Goal: Contribute content

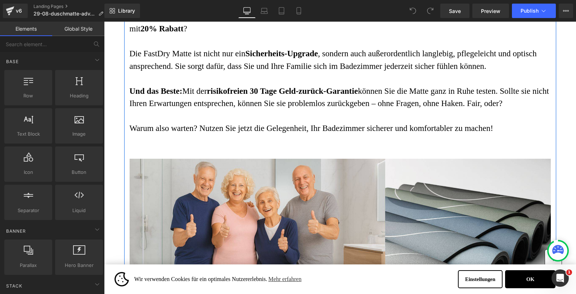
scroll to position [2698, 0]
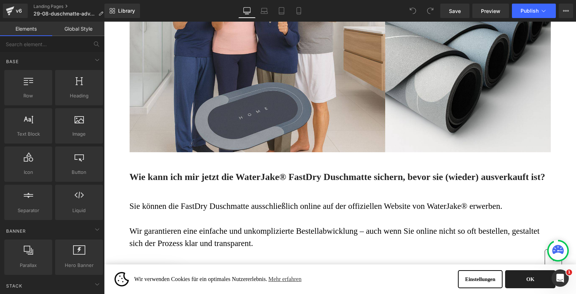
click at [522, 277] on button "OK" at bounding box center [530, 279] width 50 height 18
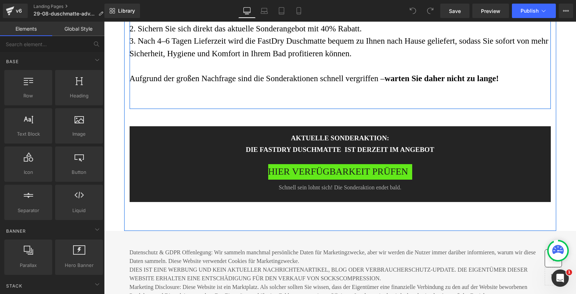
scroll to position [3009, 0]
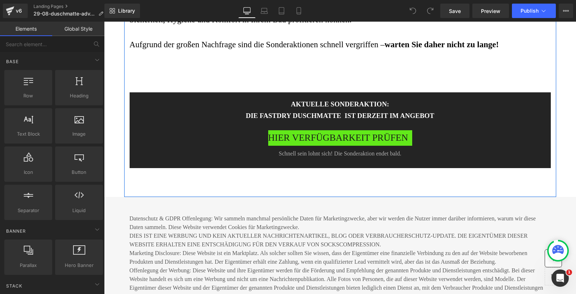
click at [313, 146] on div "HIER VERFÜGBARKEIT PRÜFEN Button" at bounding box center [340, 137] width 378 height 15
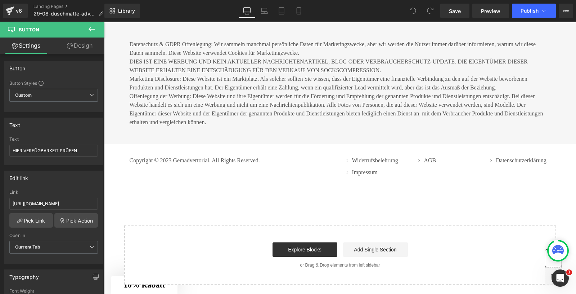
scroll to position [3160, 0]
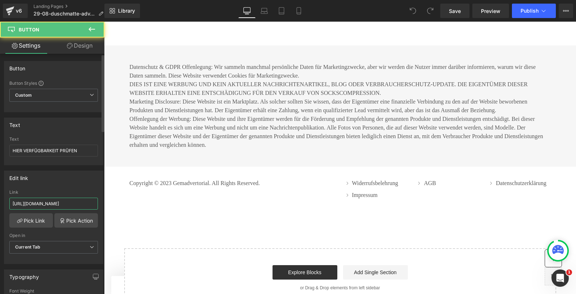
click at [49, 201] on input "https://www.waterjake.de/products/waterjake-ultra-wipes-fenstertuch?_pos=1&_sid…" at bounding box center [53, 203] width 89 height 12
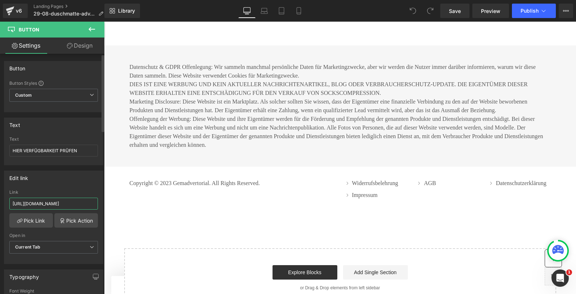
click at [49, 201] on input "https://www.waterjake.de/products/waterjake-ultra-wipes-fenstertuch?_pos=1&_sid…" at bounding box center [53, 203] width 89 height 12
type input "https://shop.waterjake.de/click"
click at [21, 218] on icon at bounding box center [20, 221] width 6 height 6
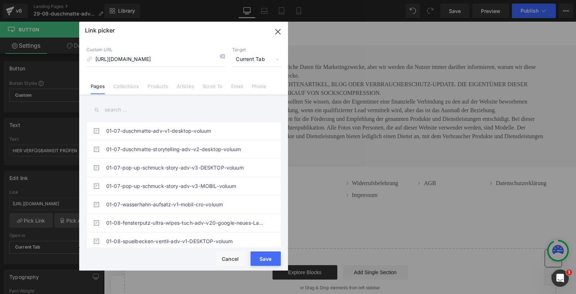
click at [265, 257] on button "Save" at bounding box center [266, 258] width 30 height 14
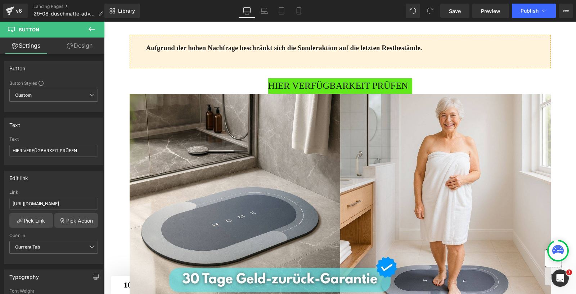
scroll to position [1561, 0]
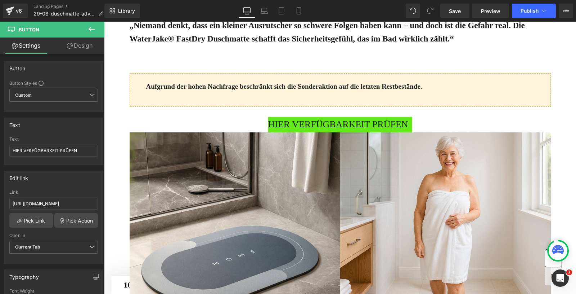
click at [303, 132] on span "HIER VERFÜGBARKEIT PRÜFEN" at bounding box center [338, 124] width 140 height 15
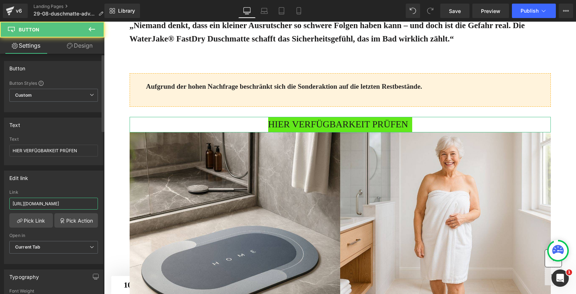
click at [45, 199] on input "https://www.waterjake.de/products/waterjake-ultra-wipes-fenstertuch?_pos=1&_sid…" at bounding box center [53, 203] width 89 height 12
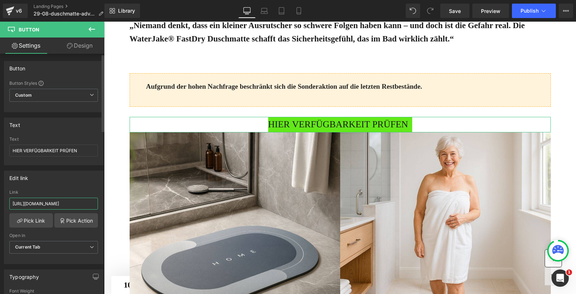
click at [45, 199] on input "https://www.waterjake.de/products/waterjake-ultra-wipes-fenstertuch?_pos=1&_sid…" at bounding box center [53, 203] width 89 height 12
paste input "shop.waterjake.de/click"
type input "https://shop.waterjake.de/click"
click at [24, 219] on link "Pick Link" at bounding box center [31, 220] width 44 height 14
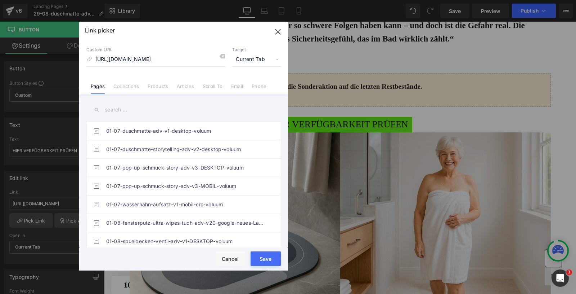
click at [268, 261] on button "Save" at bounding box center [266, 258] width 30 height 14
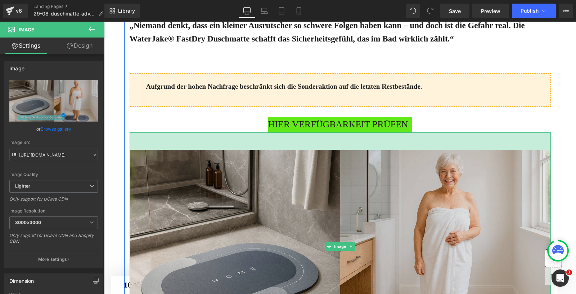
drag, startPoint x: 277, startPoint y: 190, endPoint x: 277, endPoint y: 208, distance: 17.7
click at [277, 208] on div "Image 48px" at bounding box center [341, 246] width 422 height 228
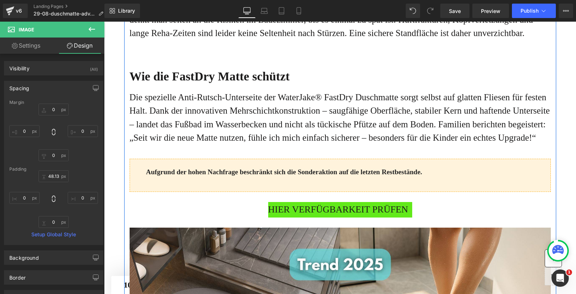
scroll to position [513, 0]
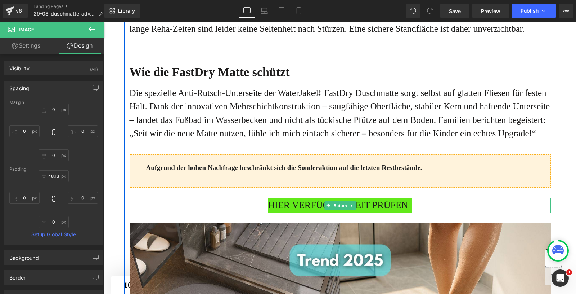
click at [299, 213] on span "HIER VERFÜGBARKEIT PRÜFEN" at bounding box center [338, 204] width 140 height 15
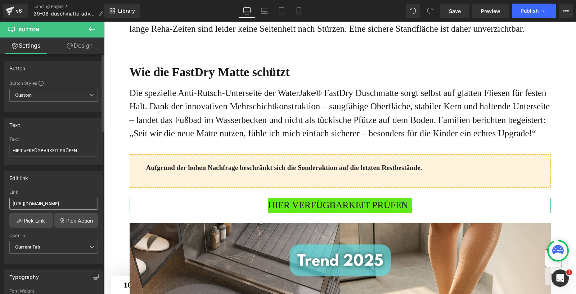
click at [47, 200] on input "https://www.waterjake.de/products/waterjake-ultra-wipes-fenstertuch?_pos=1&_sid…" at bounding box center [53, 203] width 89 height 12
type input "https://shop.waterjake.de/click"
click at [29, 214] on link "Pick Link" at bounding box center [31, 220] width 44 height 14
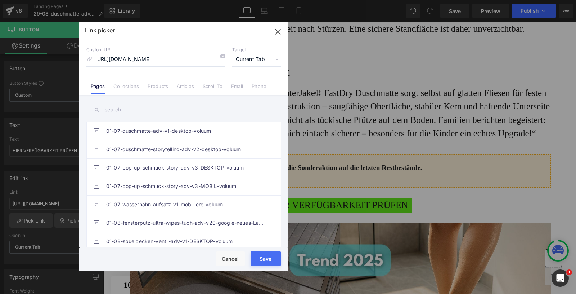
click at [267, 257] on button "Save" at bounding box center [266, 258] width 30 height 14
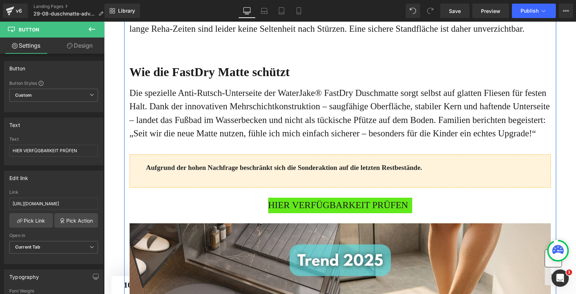
scroll to position [0, 0]
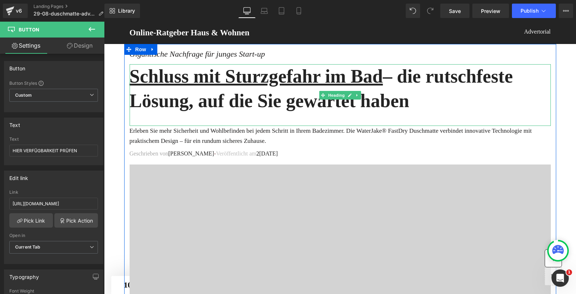
click at [268, 117] on div at bounding box center [341, 118] width 422 height 10
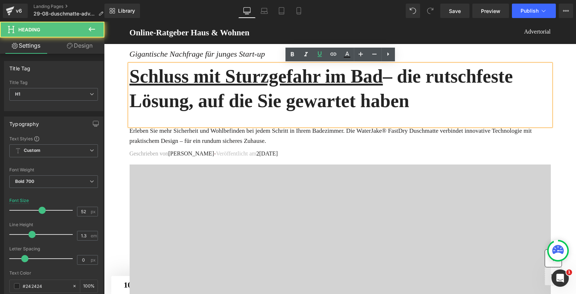
click at [286, 120] on div at bounding box center [341, 118] width 422 height 10
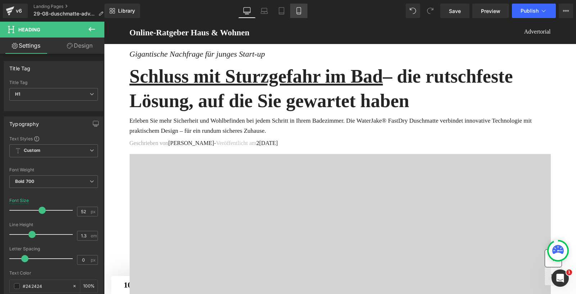
click at [296, 8] on icon at bounding box center [298, 10] width 7 height 7
type input "27"
type input "100"
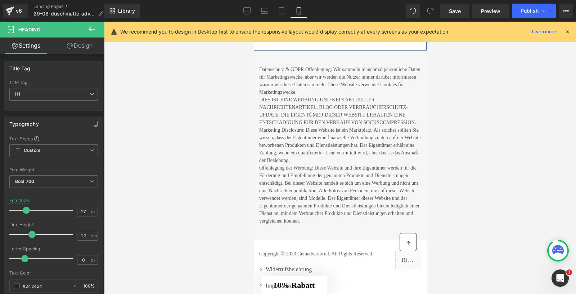
scroll to position [3210, 0]
click at [539, 12] on span "Publish" at bounding box center [530, 11] width 18 height 6
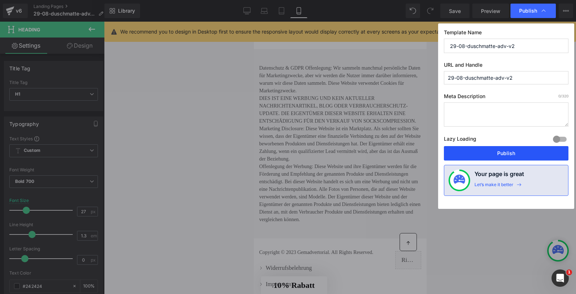
click at [499, 149] on button "Publish" at bounding box center [506, 153] width 125 height 14
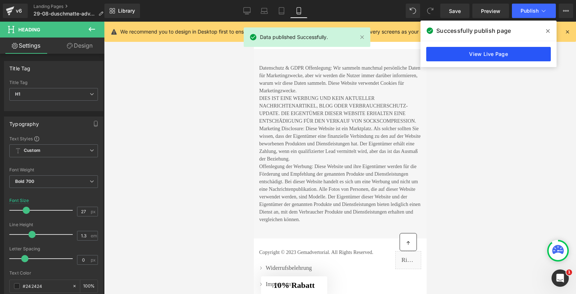
click at [507, 54] on link "View Live Page" at bounding box center [489, 54] width 125 height 14
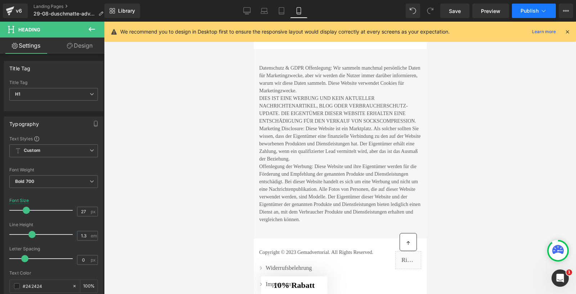
click at [533, 10] on span "Publish" at bounding box center [530, 11] width 18 height 6
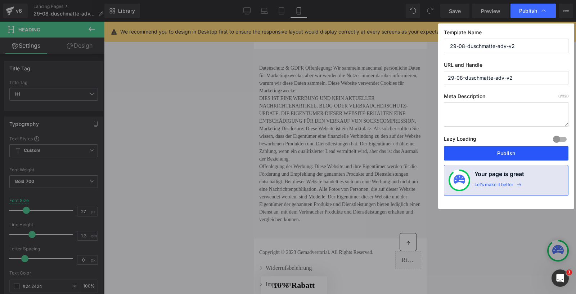
click at [497, 149] on button "Publish" at bounding box center [506, 153] width 125 height 14
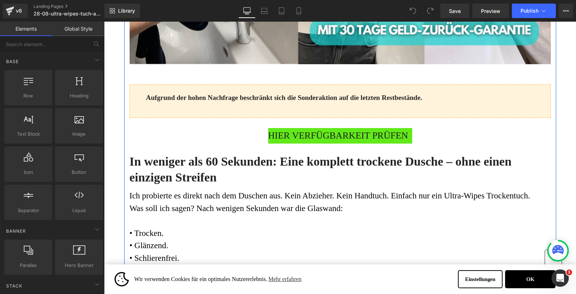
scroll to position [914, 0]
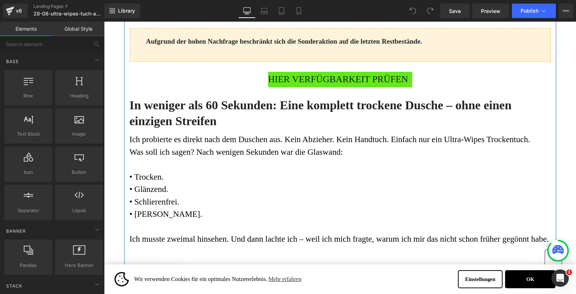
click at [335, 87] on span "HIER VERFÜGBARKEIT PRÜFEN" at bounding box center [338, 79] width 140 height 15
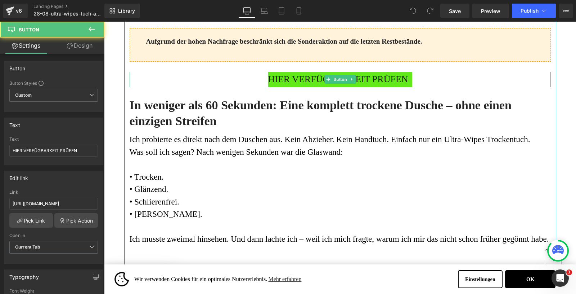
click at [355, 87] on span "HIER VERFÜGBARKEIT PRÜFEN" at bounding box center [338, 79] width 140 height 15
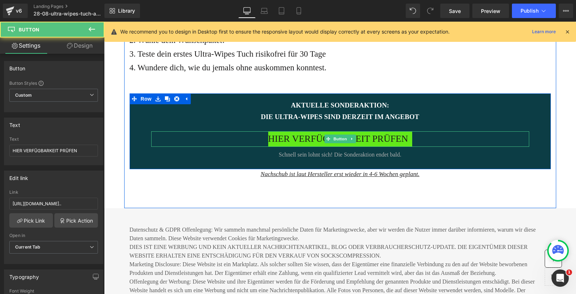
click at [302, 147] on span "HIER VERFÜGBARKEIT PRÜFEN" at bounding box center [338, 138] width 140 height 15
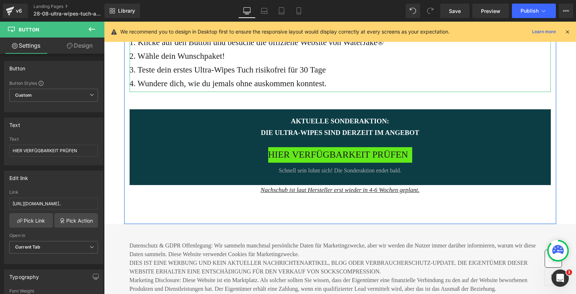
scroll to position [2741, 0]
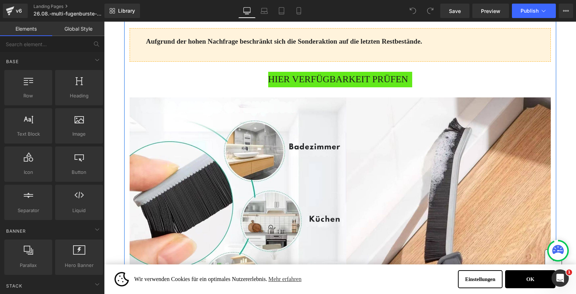
scroll to position [727, 0]
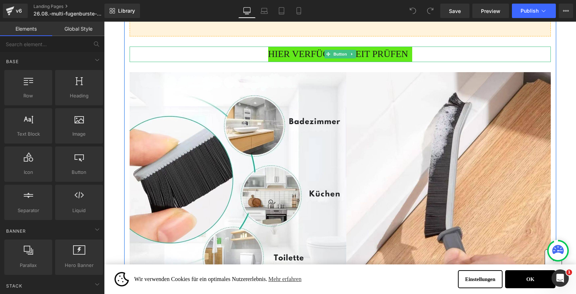
click at [299, 62] on span "HIER VERFÜGBARKEIT PRÜFEN" at bounding box center [338, 53] width 140 height 15
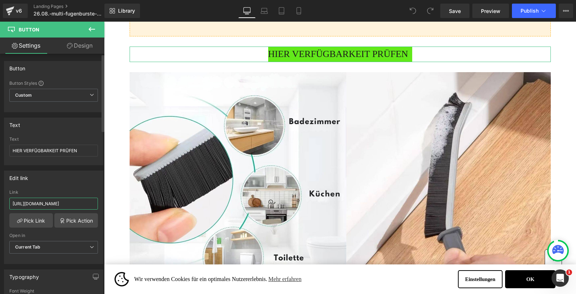
click at [35, 200] on input "https://shop.waterjake.de/click" at bounding box center [53, 203] width 89 height 12
